Goal: Navigation & Orientation: Go to known website

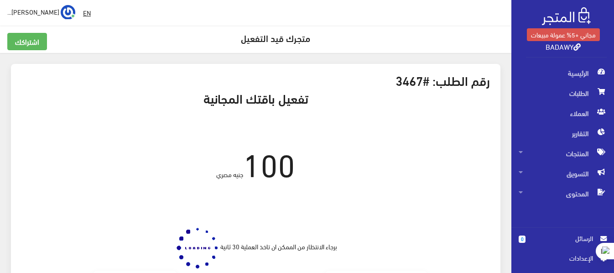
scroll to position [137, 0]
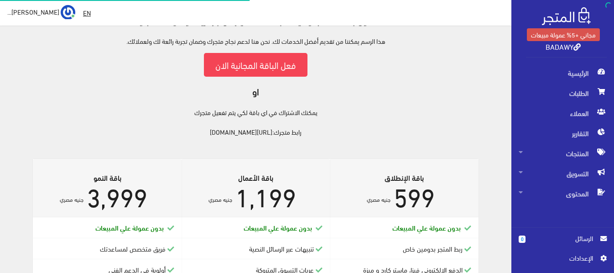
scroll to position [94, 0]
